Goal: Transaction & Acquisition: Download file/media

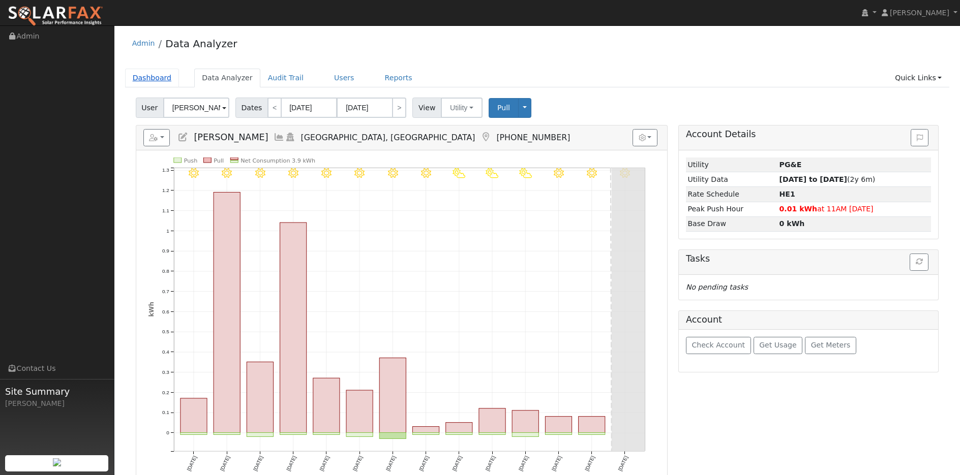
click at [148, 80] on link "Dashboard" at bounding box center [152, 78] width 54 height 19
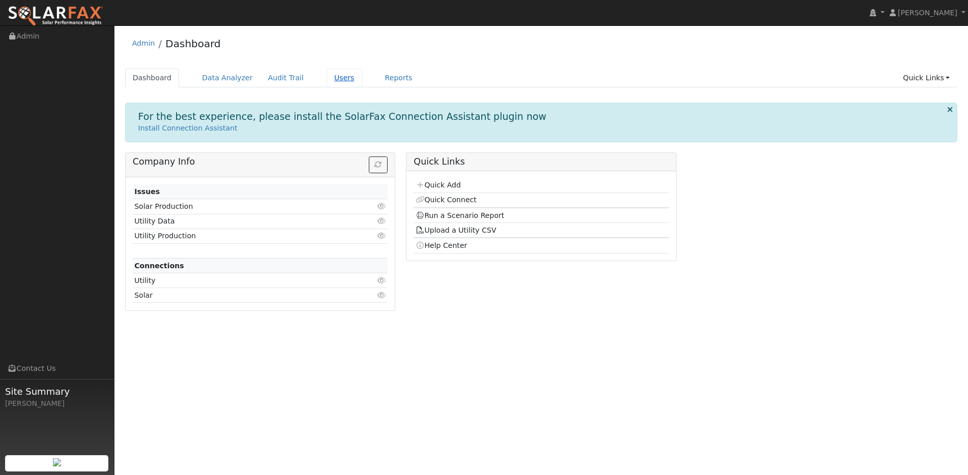
click at [326, 78] on link "Users" at bounding box center [344, 78] width 36 height 19
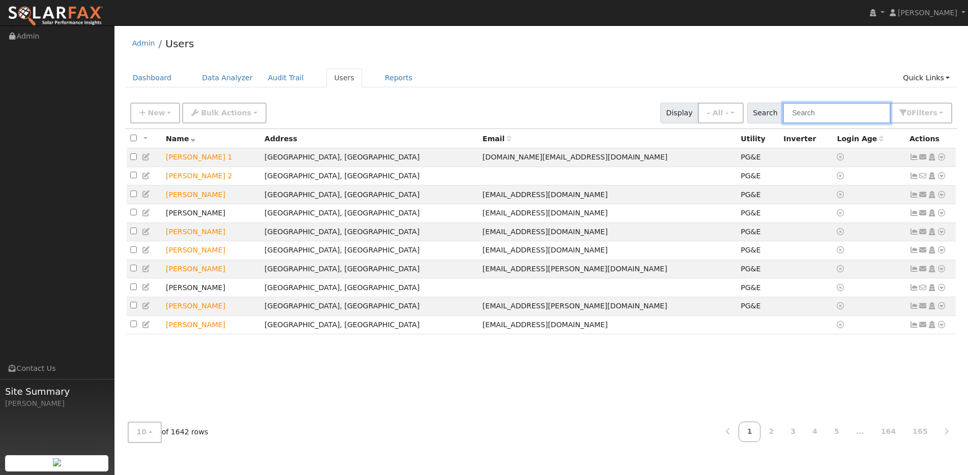
click at [812, 114] on input "text" at bounding box center [837, 113] width 108 height 21
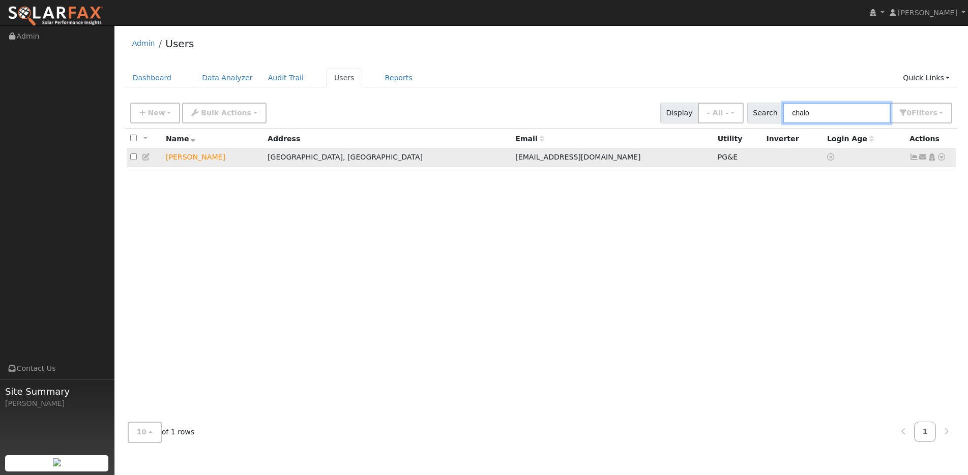
type input "chalo"
click at [190, 159] on td "[PERSON_NAME]" at bounding box center [213, 157] width 102 height 19
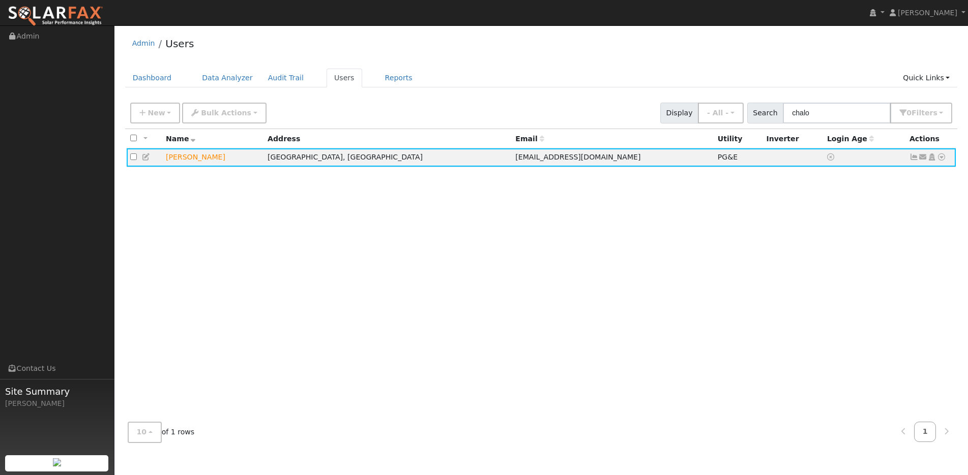
click at [198, 199] on div "All None All on page None on page Name Address Email Utility Inverter Login Age…" at bounding box center [541, 271] width 832 height 285
click at [133, 160] on input "checkbox" at bounding box center [133, 157] width 7 height 7
checkbox input "true"
click at [912, 159] on icon at bounding box center [913, 157] width 9 height 7
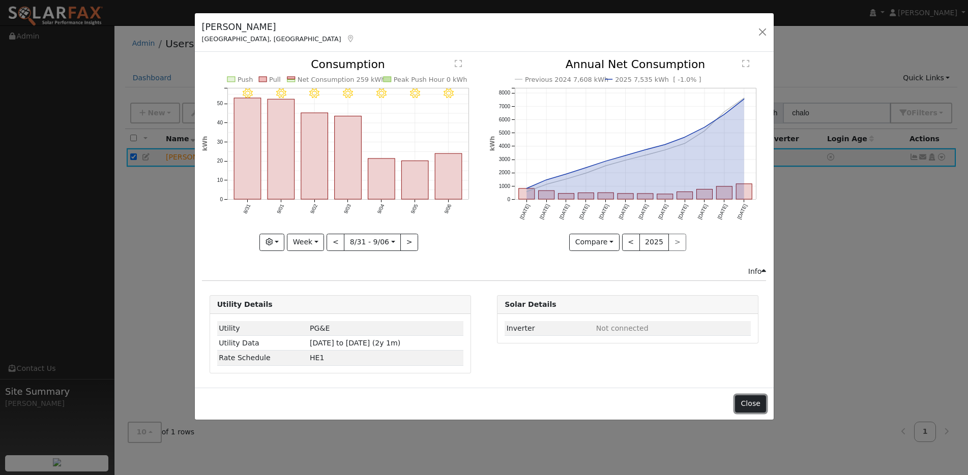
click at [747, 400] on button "Close" at bounding box center [750, 404] width 31 height 17
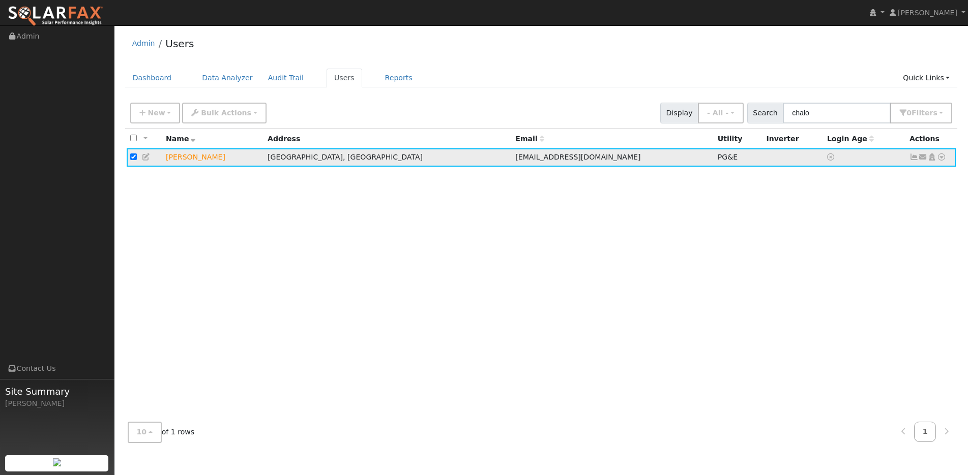
click at [939, 159] on icon at bounding box center [941, 157] width 9 height 7
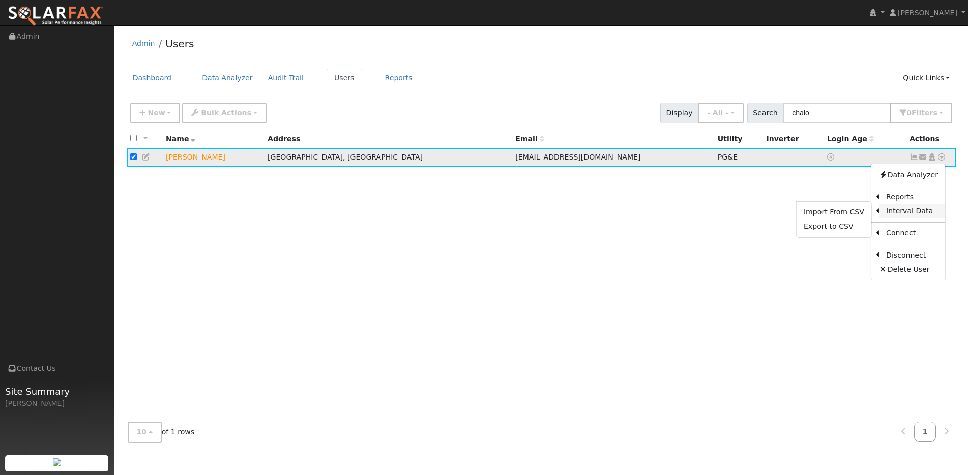
click at [906, 212] on link "Interval Data" at bounding box center [912, 211] width 66 height 14
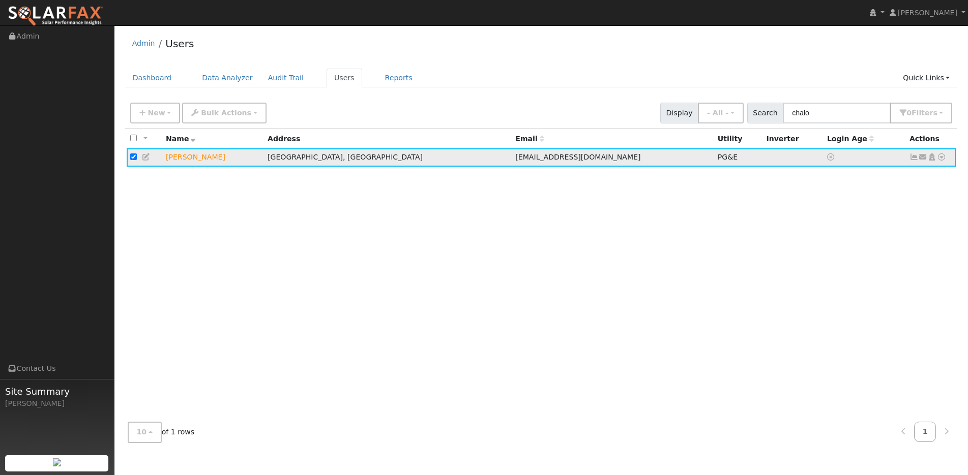
click at [942, 159] on icon at bounding box center [941, 157] width 9 height 7
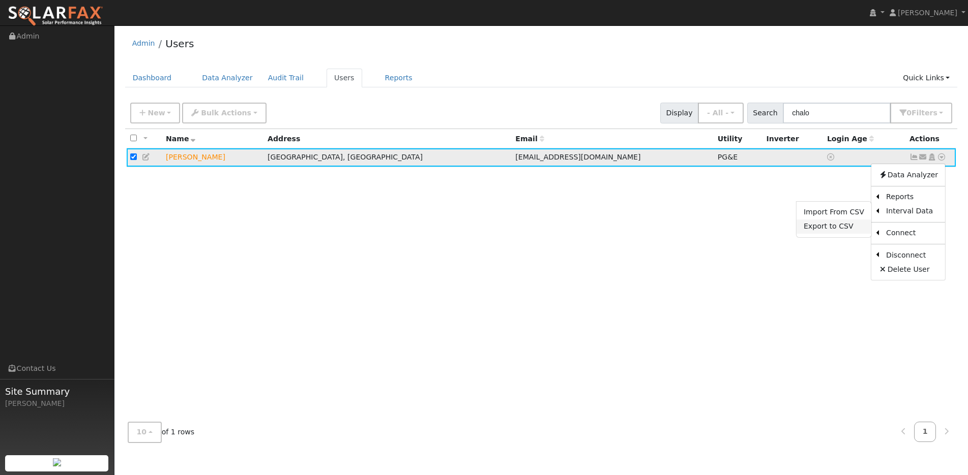
click at [835, 228] on link "Export to CSV" at bounding box center [833, 227] width 75 height 14
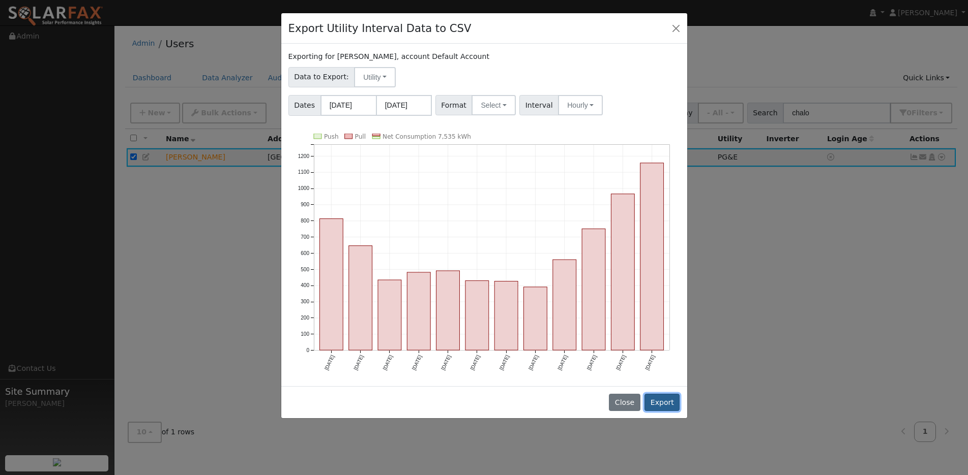
click at [658, 400] on button "Export" at bounding box center [661, 402] width 35 height 17
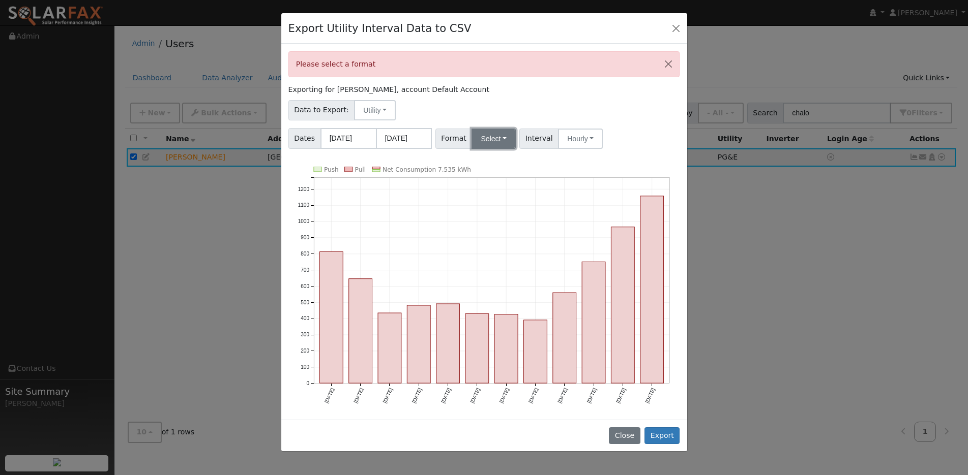
click at [497, 137] on button "Select" at bounding box center [493, 139] width 44 height 20
click at [502, 227] on link "Aurora" at bounding box center [505, 226] width 73 height 14
click at [662, 429] on button "Export" at bounding box center [661, 436] width 35 height 17
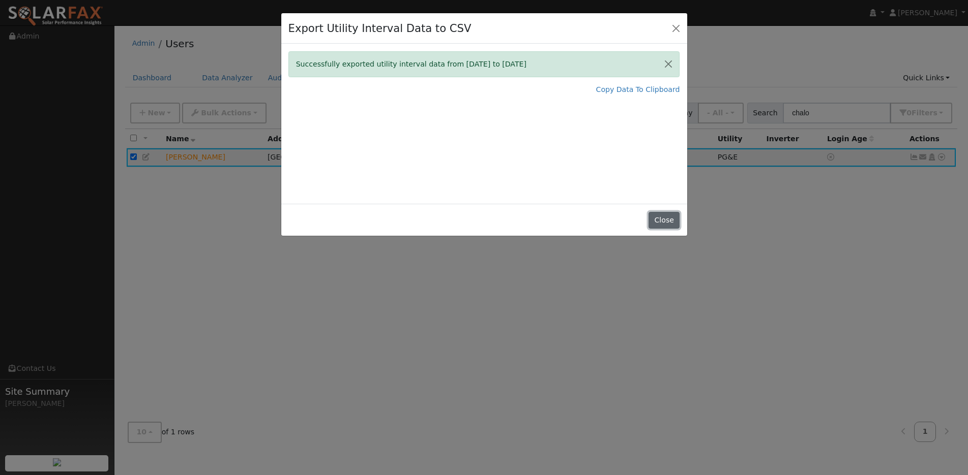
drag, startPoint x: 661, startPoint y: 218, endPoint x: 670, endPoint y: 204, distance: 16.5
click at [661, 218] on button "Close" at bounding box center [663, 220] width 31 height 17
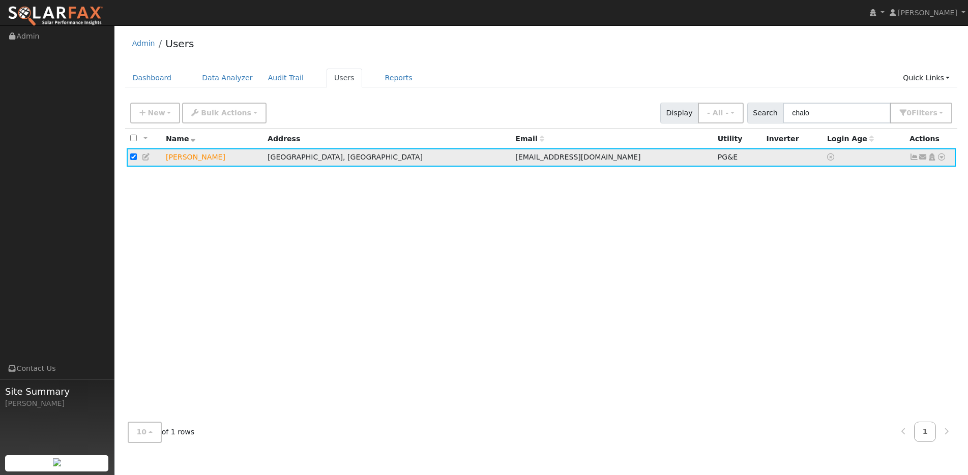
click at [914, 155] on link at bounding box center [913, 157] width 9 height 8
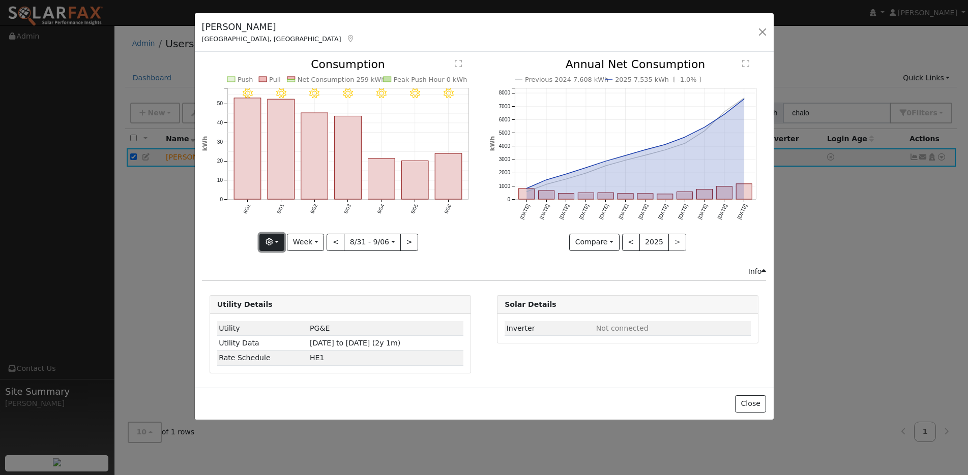
click at [278, 240] on button "button" at bounding box center [271, 242] width 25 height 17
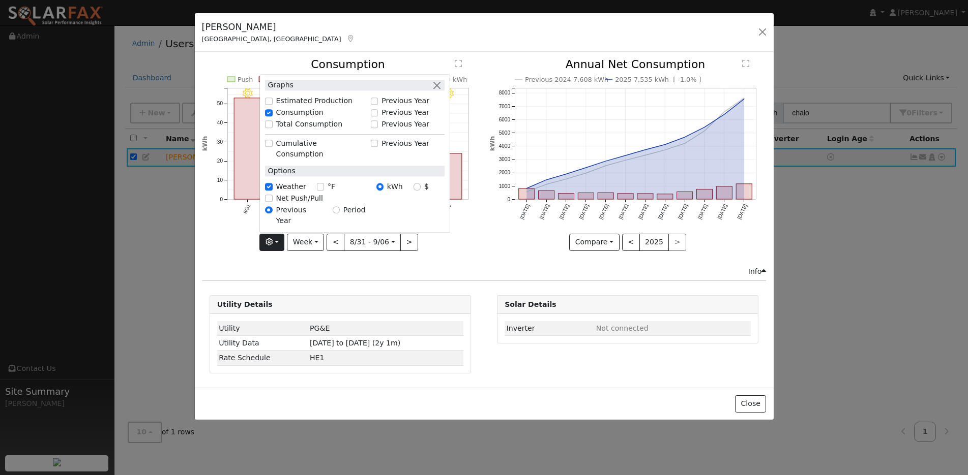
click at [501, 245] on div "Compare Compare Previous Current Year < 2025 >" at bounding box center [627, 242] width 277 height 17
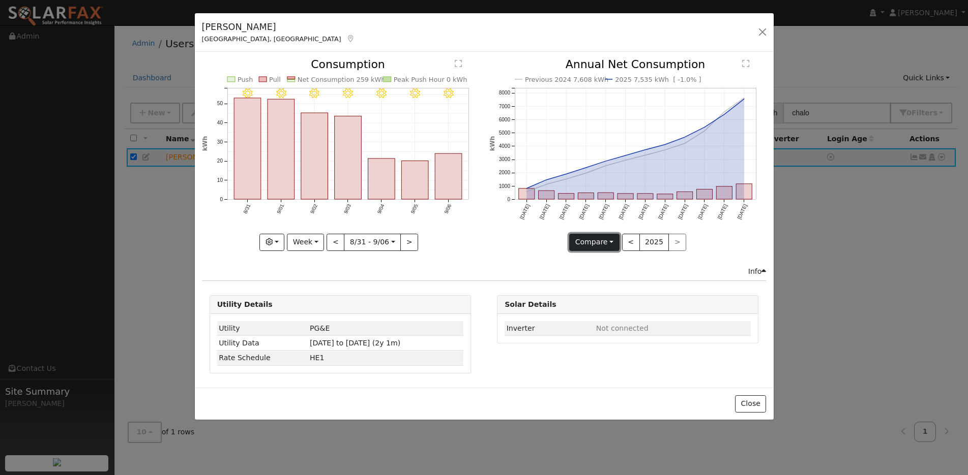
click at [595, 247] on button "Compare" at bounding box center [594, 242] width 50 height 17
click at [488, 246] on div "Previous 2024 7,608 kWh 2025 7,535 kWh [ -1.0% ] [DATE] Oct '[DATE] Dec '[DATE]…" at bounding box center [627, 162] width 287 height 207
click at [753, 272] on div "Info" at bounding box center [757, 271] width 18 height 11
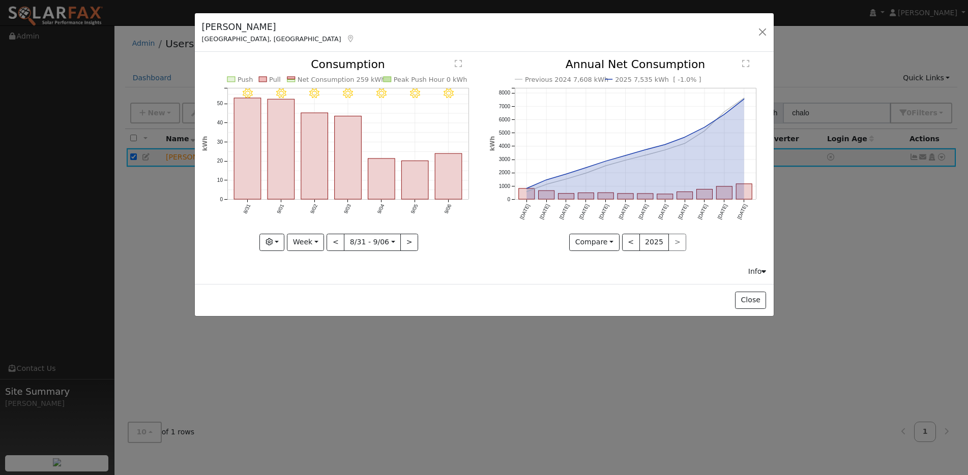
click at [753, 272] on div "Info" at bounding box center [757, 271] width 18 height 11
